Goal: Task Accomplishment & Management: Use online tool/utility

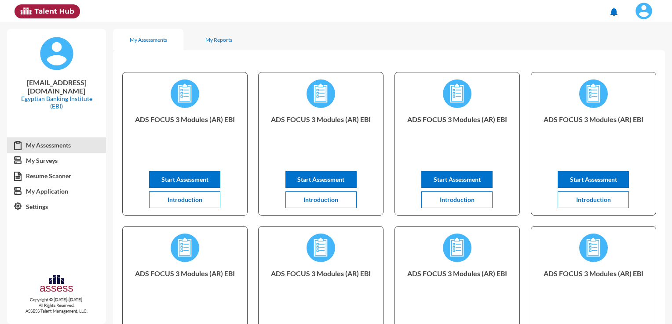
click at [645, 15] on img at bounding box center [644, 11] width 18 height 18
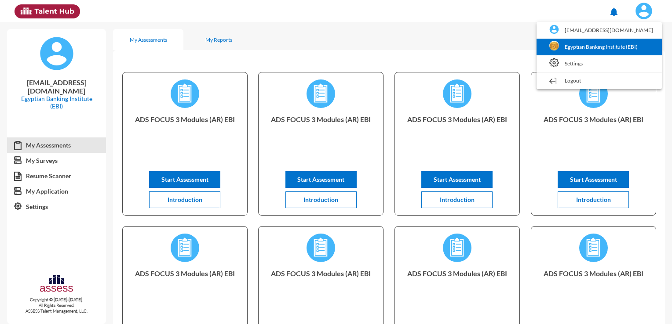
click at [611, 45] on link "Egyptian Banking Institute (EBI)" at bounding box center [599, 47] width 116 height 17
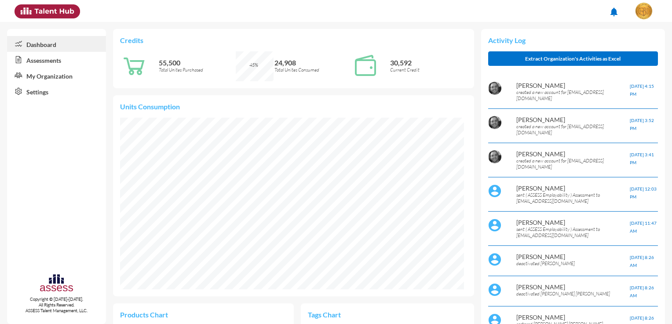
scroll to position [78, 165]
click at [51, 55] on link "Assessments" at bounding box center [56, 60] width 99 height 16
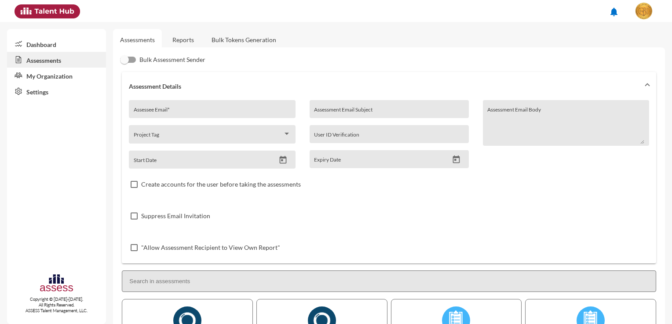
click at [47, 62] on link "Assessments" at bounding box center [56, 60] width 99 height 16
click at [254, 38] on link "Bulk Tokens Generation" at bounding box center [243, 40] width 79 height 22
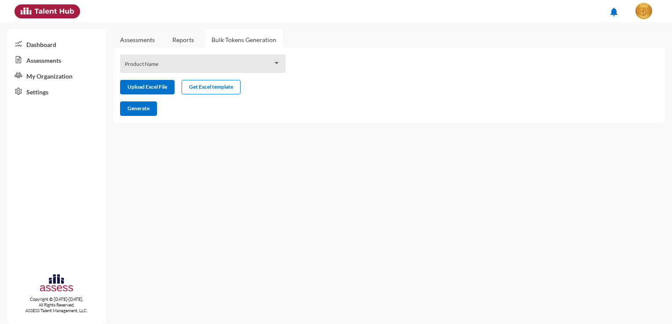
click at [189, 63] on span at bounding box center [199, 66] width 148 height 7
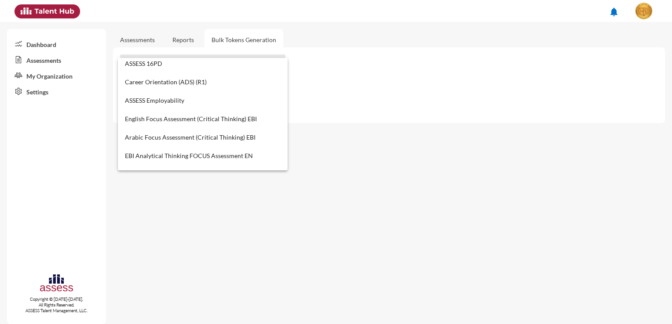
scroll to position [320, 0]
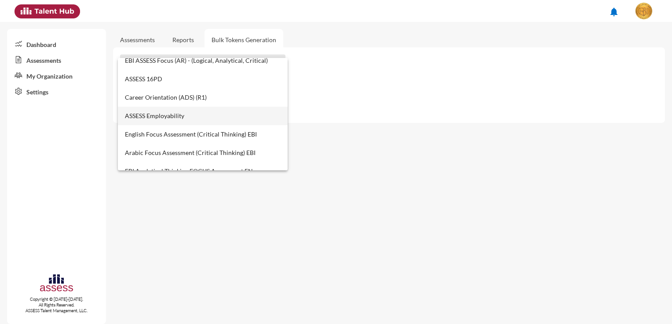
click at [190, 119] on span "ASSESS Employability" at bounding box center [203, 116] width 156 height 18
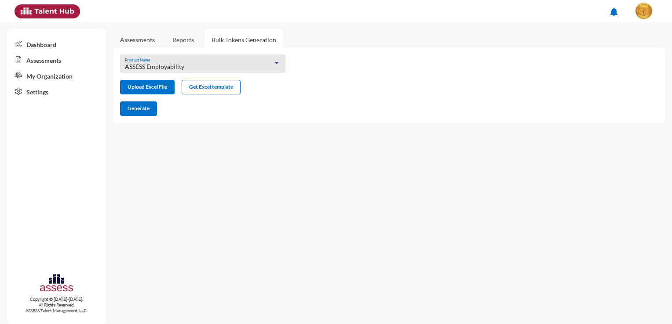
click at [133, 38] on link "Assessments" at bounding box center [137, 39] width 35 height 7
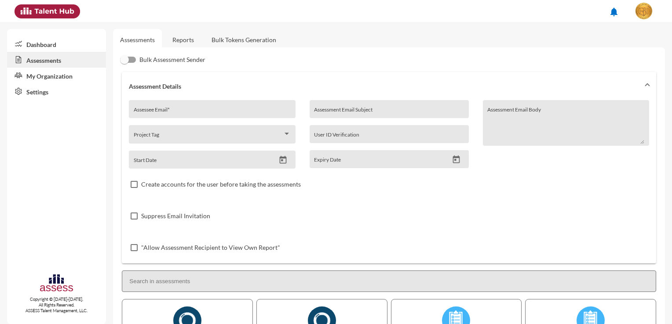
click at [192, 37] on link "Reports" at bounding box center [183, 40] width 36 height 22
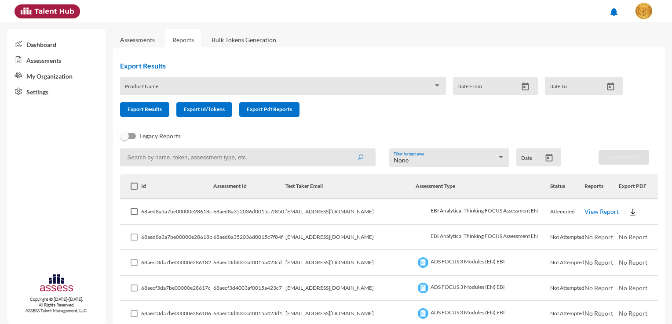
click at [186, 84] on div "Product Name" at bounding box center [283, 89] width 316 height 14
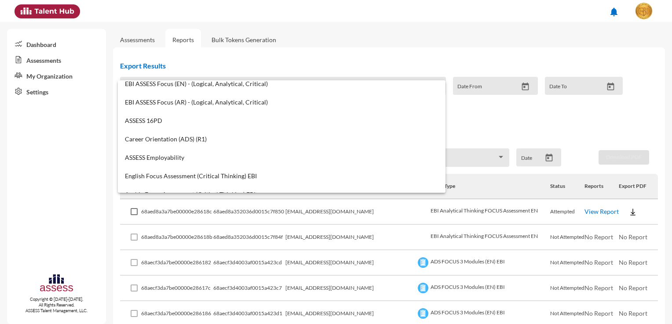
scroll to position [352, 0]
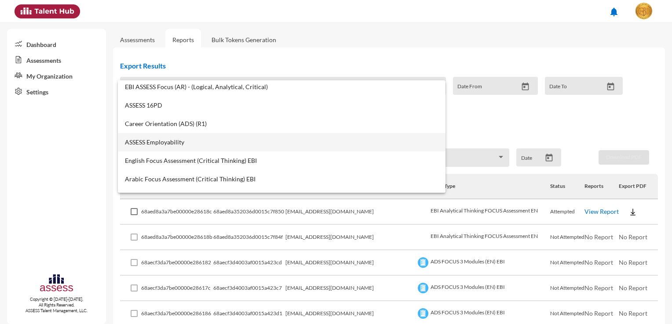
click at [208, 143] on span "ASSESS Employability" at bounding box center [281, 142] width 313 height 7
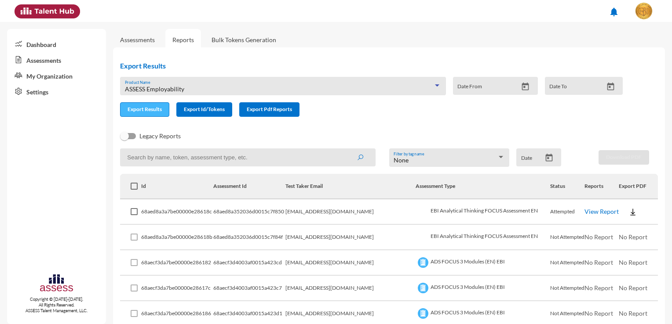
click at [152, 115] on button "Export Results" at bounding box center [144, 109] width 49 height 15
click at [245, 43] on link "Bulk Tokens Generation" at bounding box center [243, 40] width 79 height 22
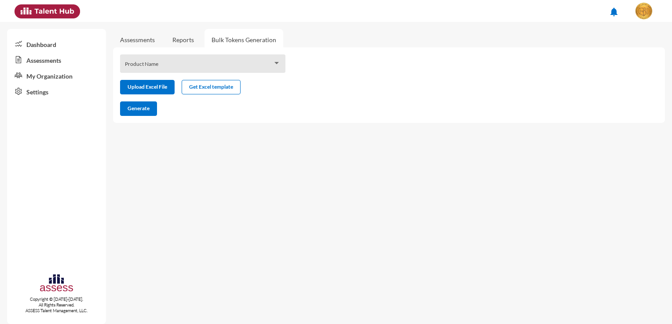
click at [214, 65] on span at bounding box center [199, 66] width 148 height 7
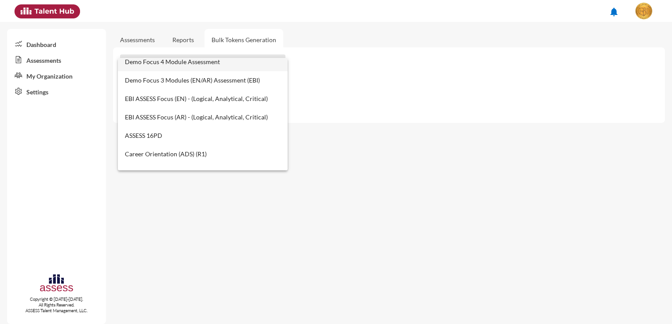
scroll to position [308, 0]
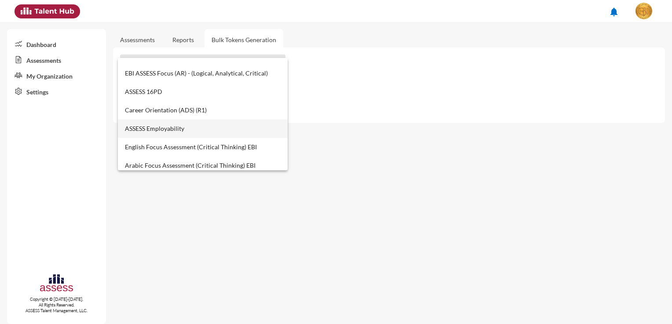
click at [189, 133] on span "ASSESS Employability" at bounding box center [203, 129] width 156 height 18
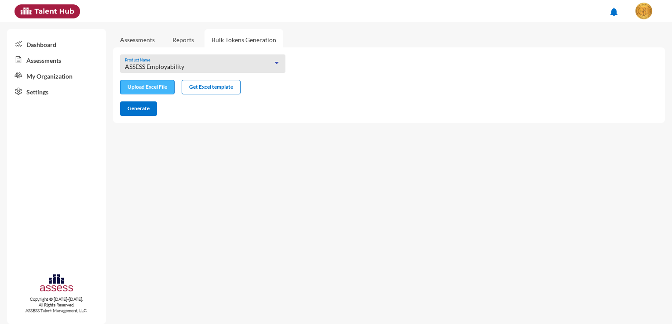
click at [140, 84] on input "file" at bounding box center [147, 88] width 54 height 9
type input "C:\fakepath\excel (8).xlsx"
click at [143, 113] on button "Generate" at bounding box center [138, 109] width 37 height 15
